Goal: Task Accomplishment & Management: Manage account settings

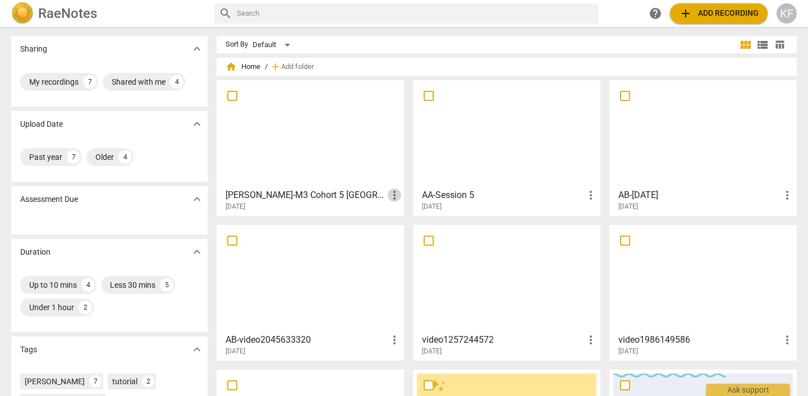
click at [391, 196] on span "more_vert" at bounding box center [394, 195] width 13 height 13
click at [397, 224] on li "Delete" at bounding box center [407, 222] width 43 height 27
click at [588, 195] on span "more_vert" at bounding box center [590, 195] width 13 height 13
click at [594, 221] on li "Delete" at bounding box center [603, 222] width 43 height 27
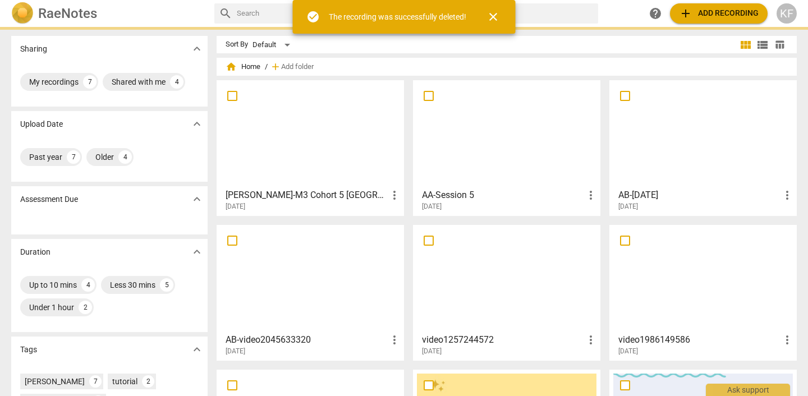
click at [784, 195] on span "more_vert" at bounding box center [787, 195] width 13 height 13
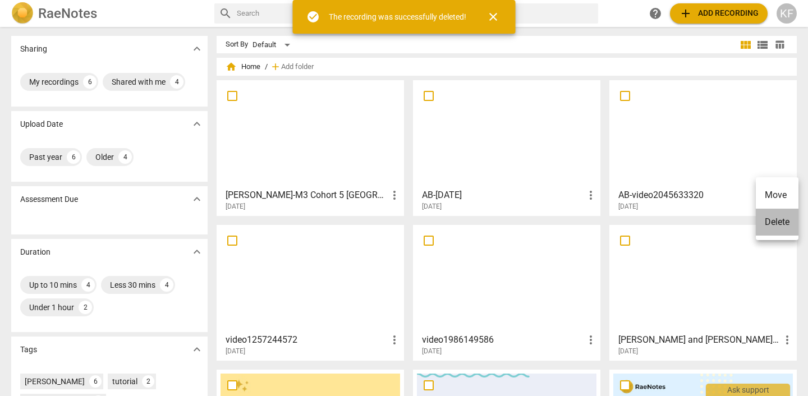
click at [782, 226] on li "Delete" at bounding box center [777, 222] width 43 height 27
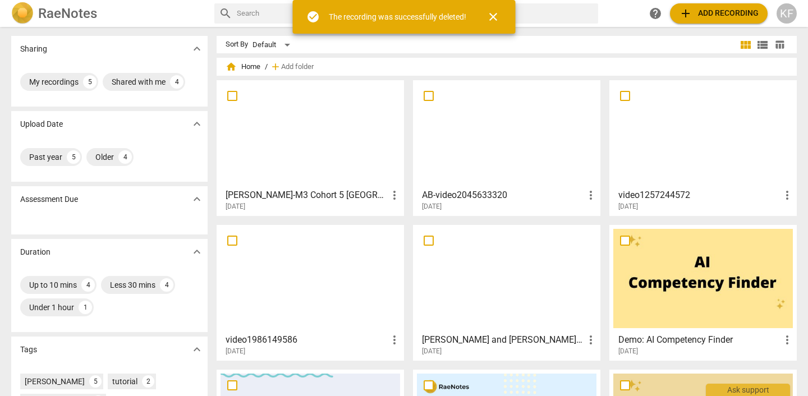
click at [589, 195] on span "more_vert" at bounding box center [590, 195] width 13 height 13
click at [613, 220] on li "Delete" at bounding box center [603, 222] width 43 height 27
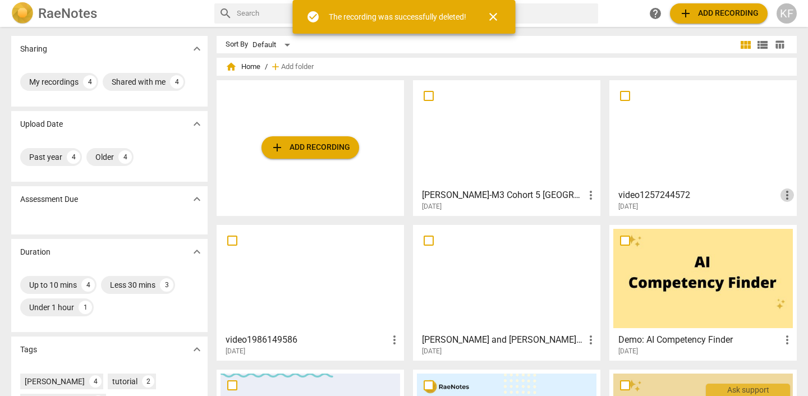
click at [782, 190] on span "more_vert" at bounding box center [787, 195] width 13 height 13
click at [778, 222] on li "Delete" at bounding box center [777, 222] width 43 height 27
click at [393, 339] on span "more_vert" at bounding box center [394, 339] width 13 height 13
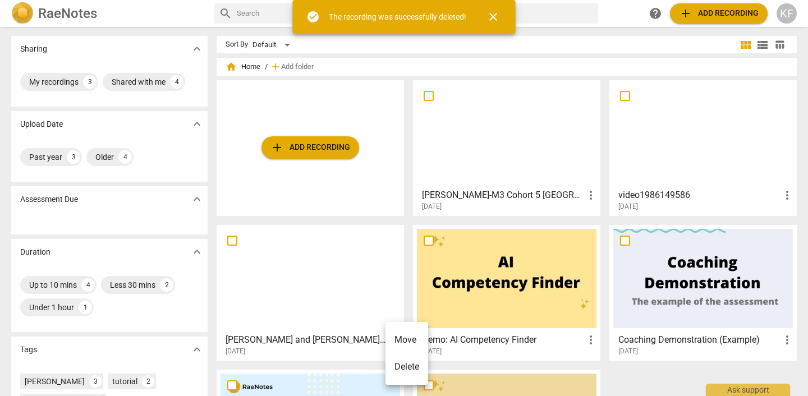
click at [400, 374] on li "Delete" at bounding box center [407, 367] width 43 height 27
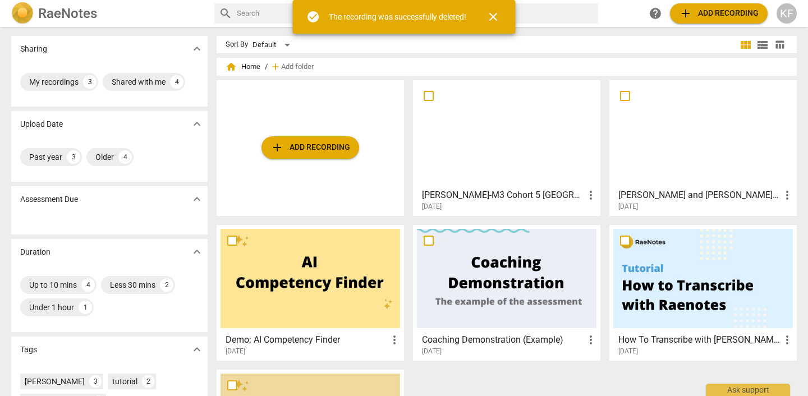
click at [393, 343] on div "add Add recording [PERSON_NAME]-M3 Cohort 5 [GEOGRAPHIC_DATA] 2025 more_vert [D…" at bounding box center [511, 297] width 589 height 434
click at [781, 193] on span "more_vert" at bounding box center [787, 195] width 13 height 13
click at [781, 219] on li "Delete" at bounding box center [777, 222] width 43 height 27
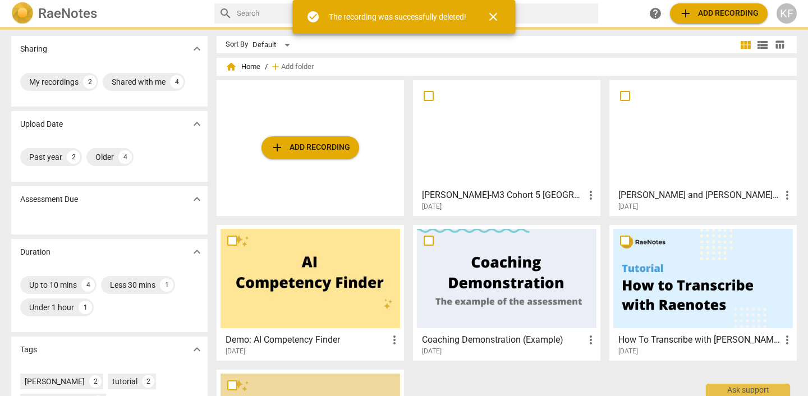
click at [512, 153] on div at bounding box center [507, 133] width 180 height 99
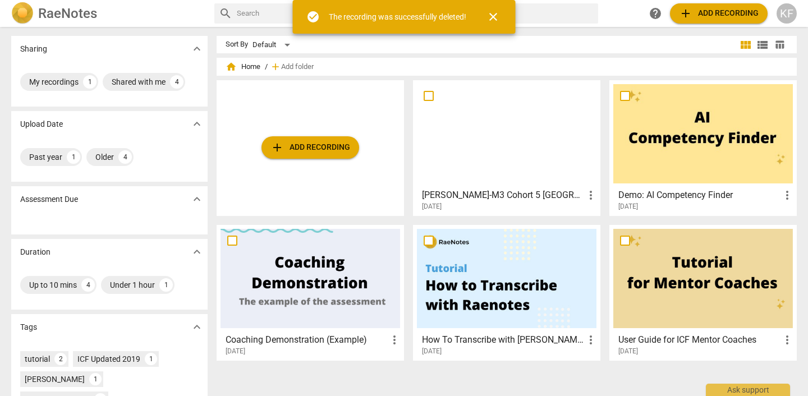
click at [514, 146] on div at bounding box center [507, 133] width 180 height 99
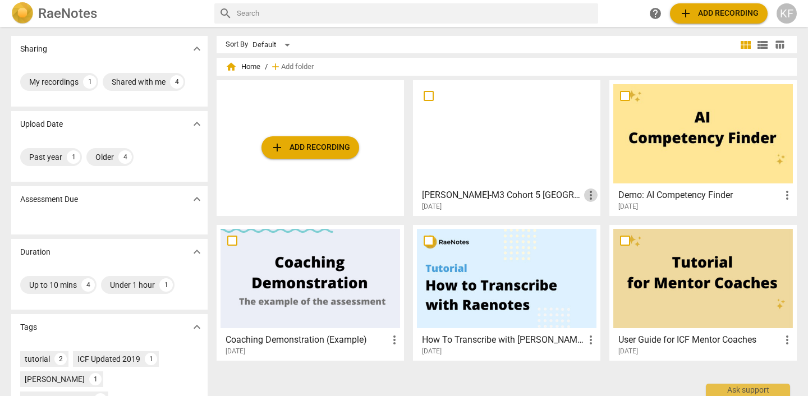
click at [590, 198] on span "more_vert" at bounding box center [590, 195] width 13 height 13
click at [602, 220] on li "Delete" at bounding box center [603, 222] width 43 height 27
